Goal: Task Accomplishment & Management: Manage account settings

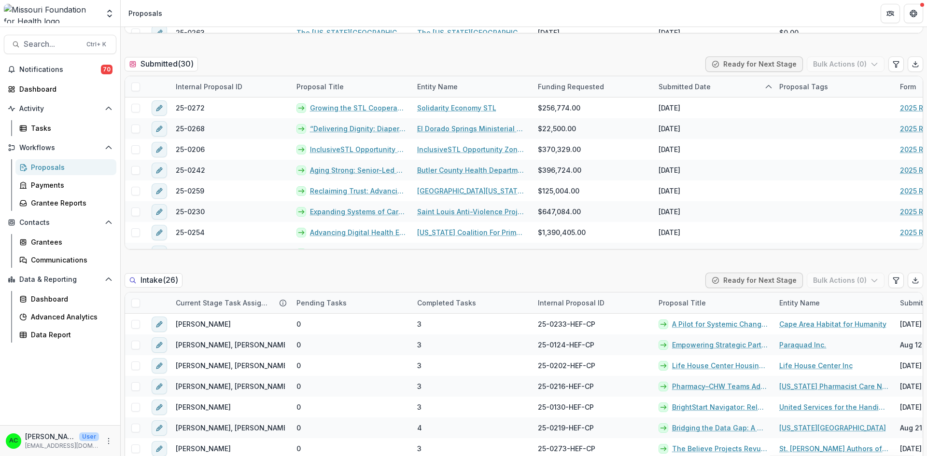
scroll to position [282, 0]
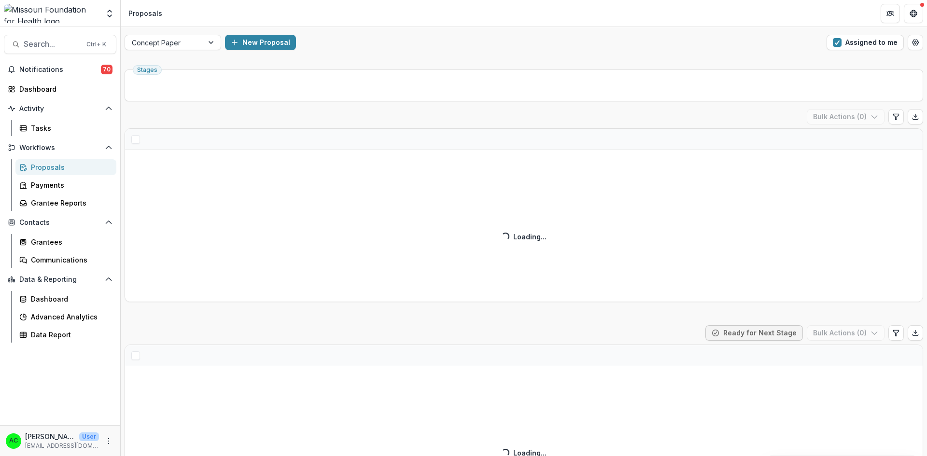
click at [841, 42] on button "Assigned to me" at bounding box center [864, 42] width 77 height 15
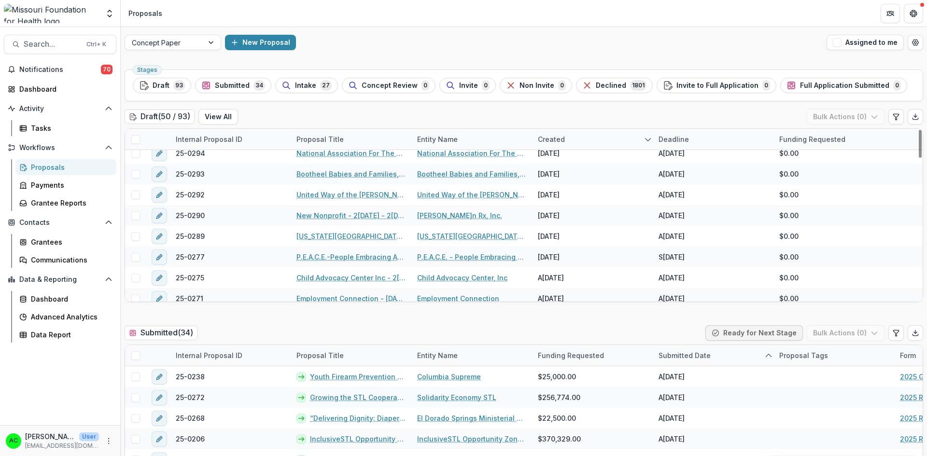
drag, startPoint x: 918, startPoint y: 145, endPoint x: 913, endPoint y: 176, distance: 31.3
click at [919, 158] on div at bounding box center [920, 144] width 3 height 28
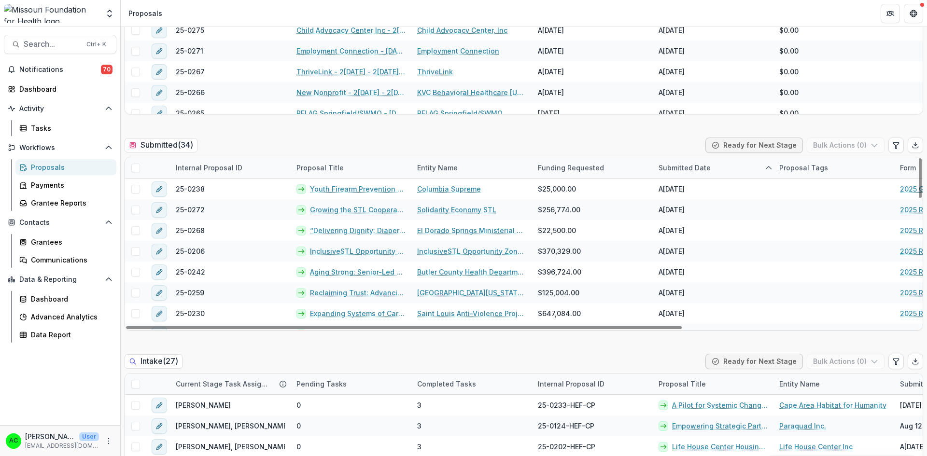
drag, startPoint x: 916, startPoint y: 179, endPoint x: 902, endPoint y: 168, distance: 17.5
click at [919, 168] on div at bounding box center [920, 178] width 3 height 40
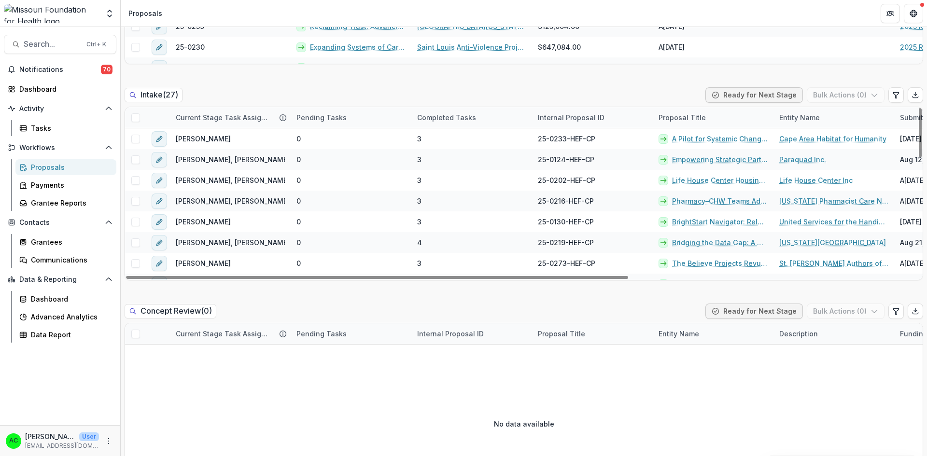
drag, startPoint x: 916, startPoint y: 125, endPoint x: 890, endPoint y: 118, distance: 26.5
click at [919, 118] on div at bounding box center [920, 132] width 3 height 49
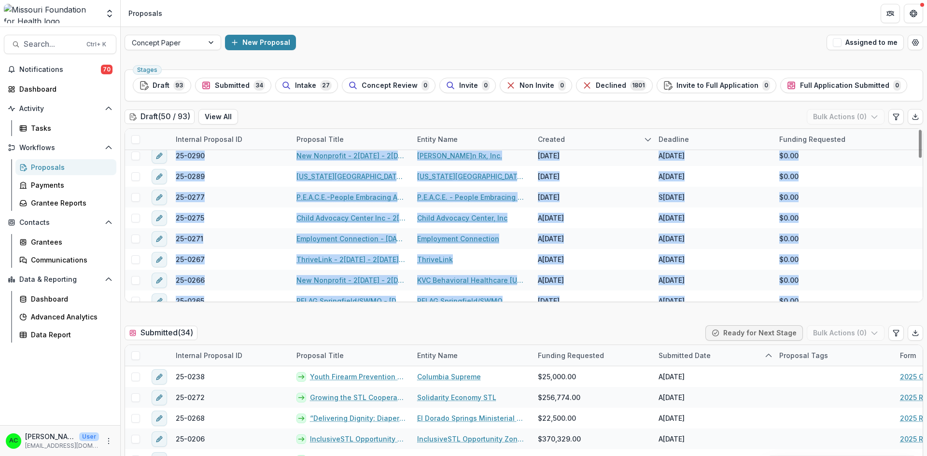
click at [918, 173] on div "Internal Proposal ID Proposal Title Entity Name Created Deadline Funding Reques…" at bounding box center [524, 215] width 798 height 174
click at [731, 113] on div "Draft ( 50 / 93 ) View All Bulk Actions ( 0 )" at bounding box center [524, 118] width 798 height 19
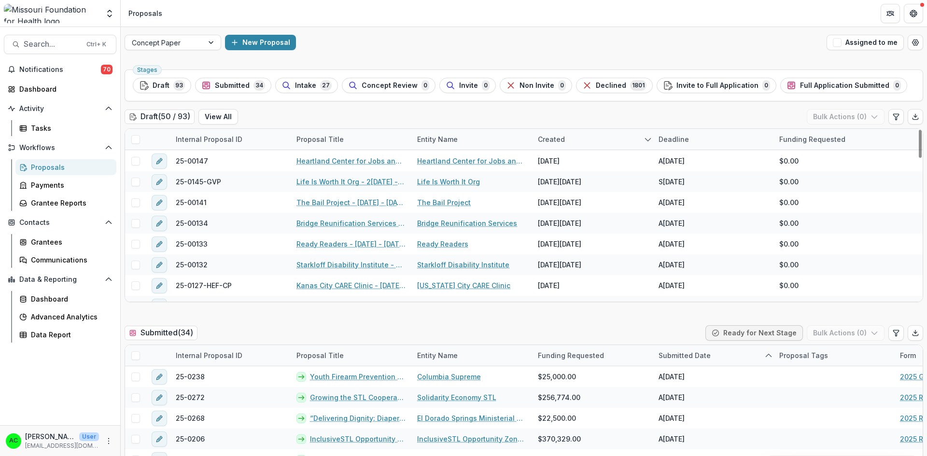
scroll to position [886, 0]
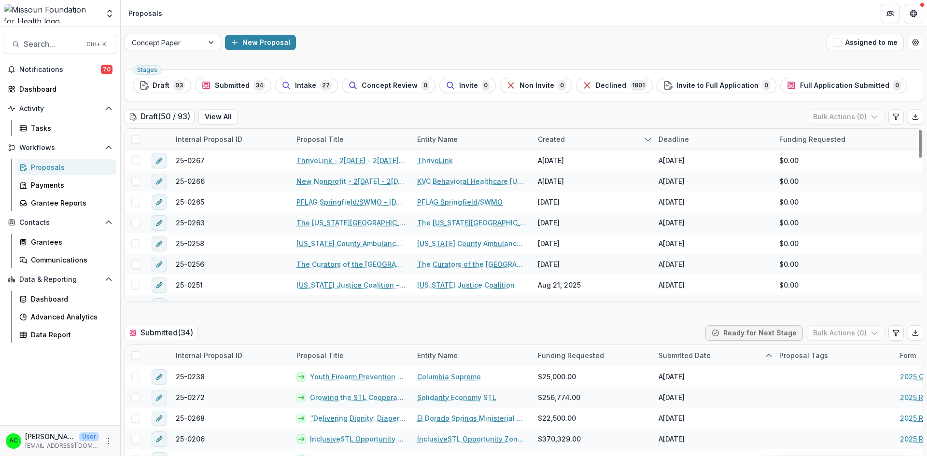
drag, startPoint x: 916, startPoint y: 168, endPoint x: 889, endPoint y: 147, distance: 34.1
click at [919, 147] on div at bounding box center [920, 144] width 3 height 28
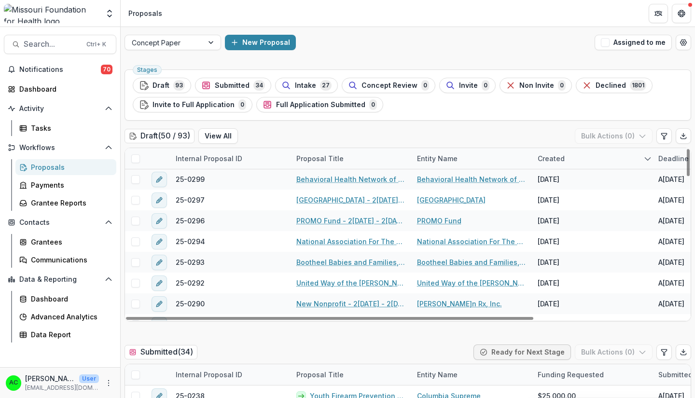
scroll to position [63, 0]
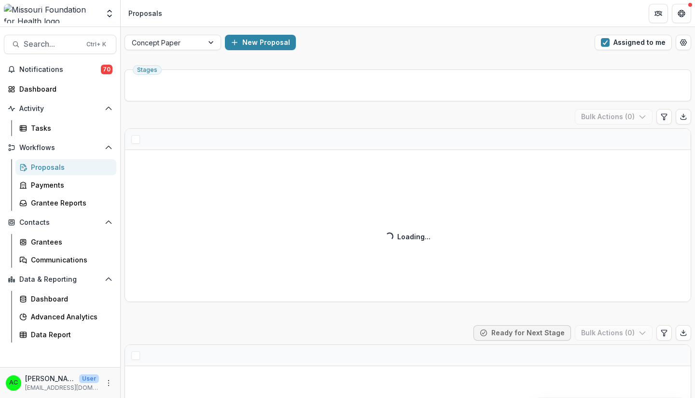
click at [184, 156] on div "Draft ( ) Bulk Actions ( 0 ) Loading... Loading..." at bounding box center [408, 205] width 567 height 193
click at [604, 40] on span "button" at bounding box center [605, 42] width 9 height 9
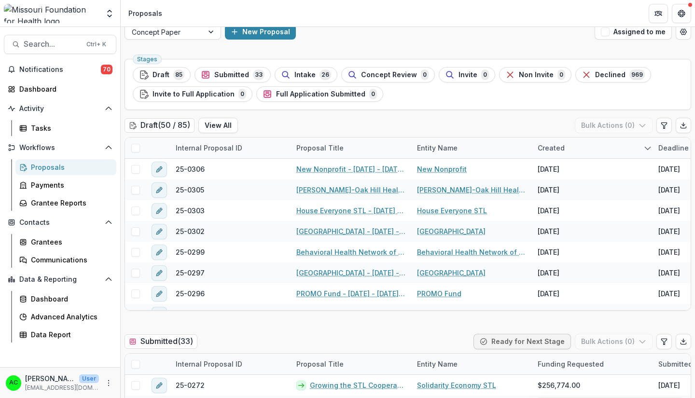
scroll to position [8, 0]
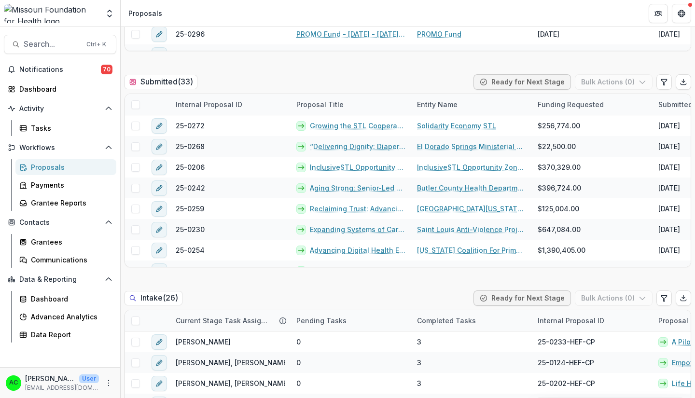
scroll to position [282, 0]
